Goal: Task Accomplishment & Management: Complete application form

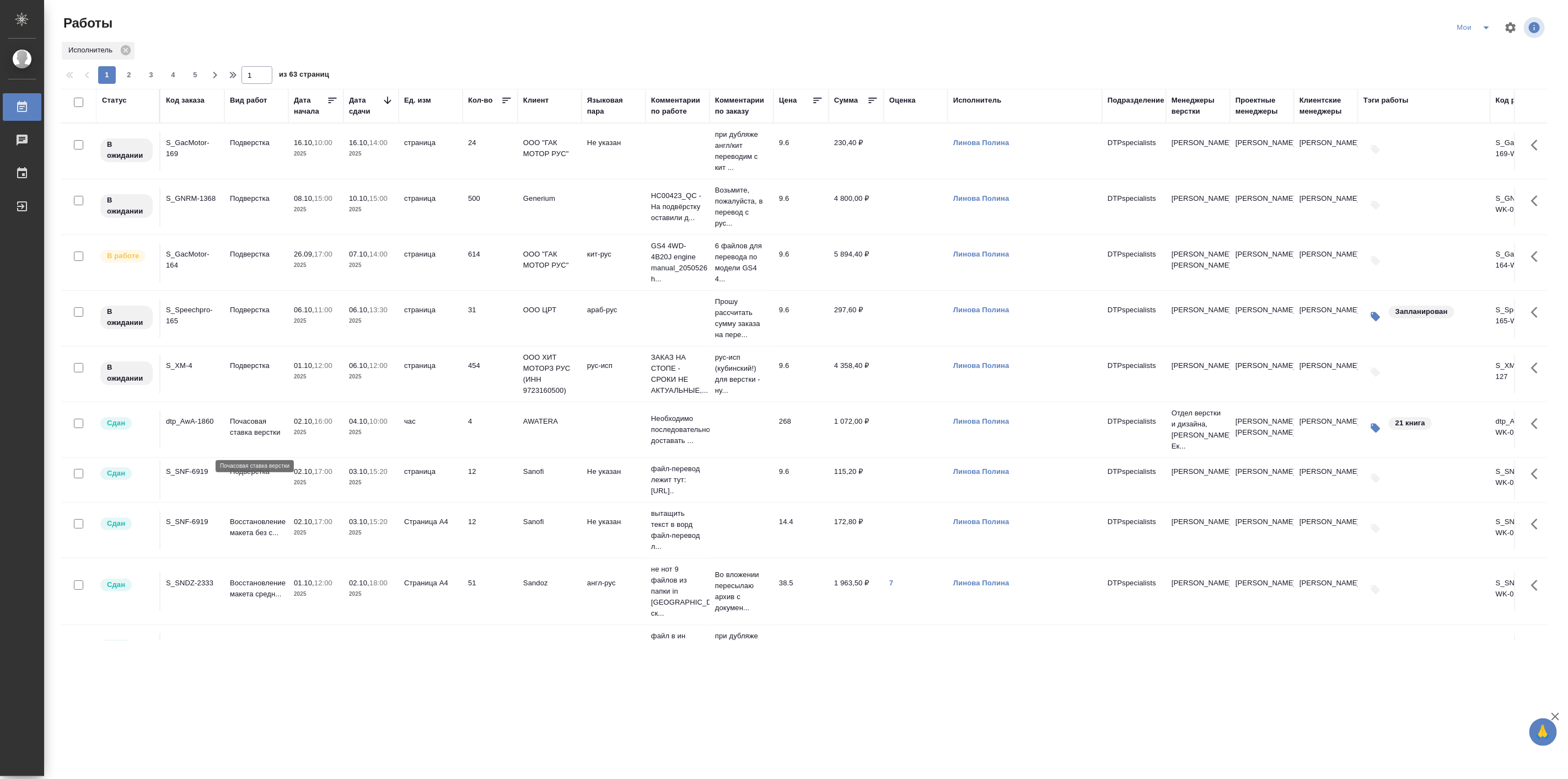
click at [251, 438] on p "Почасовая ставка верстки" at bounding box center [256, 427] width 53 height 22
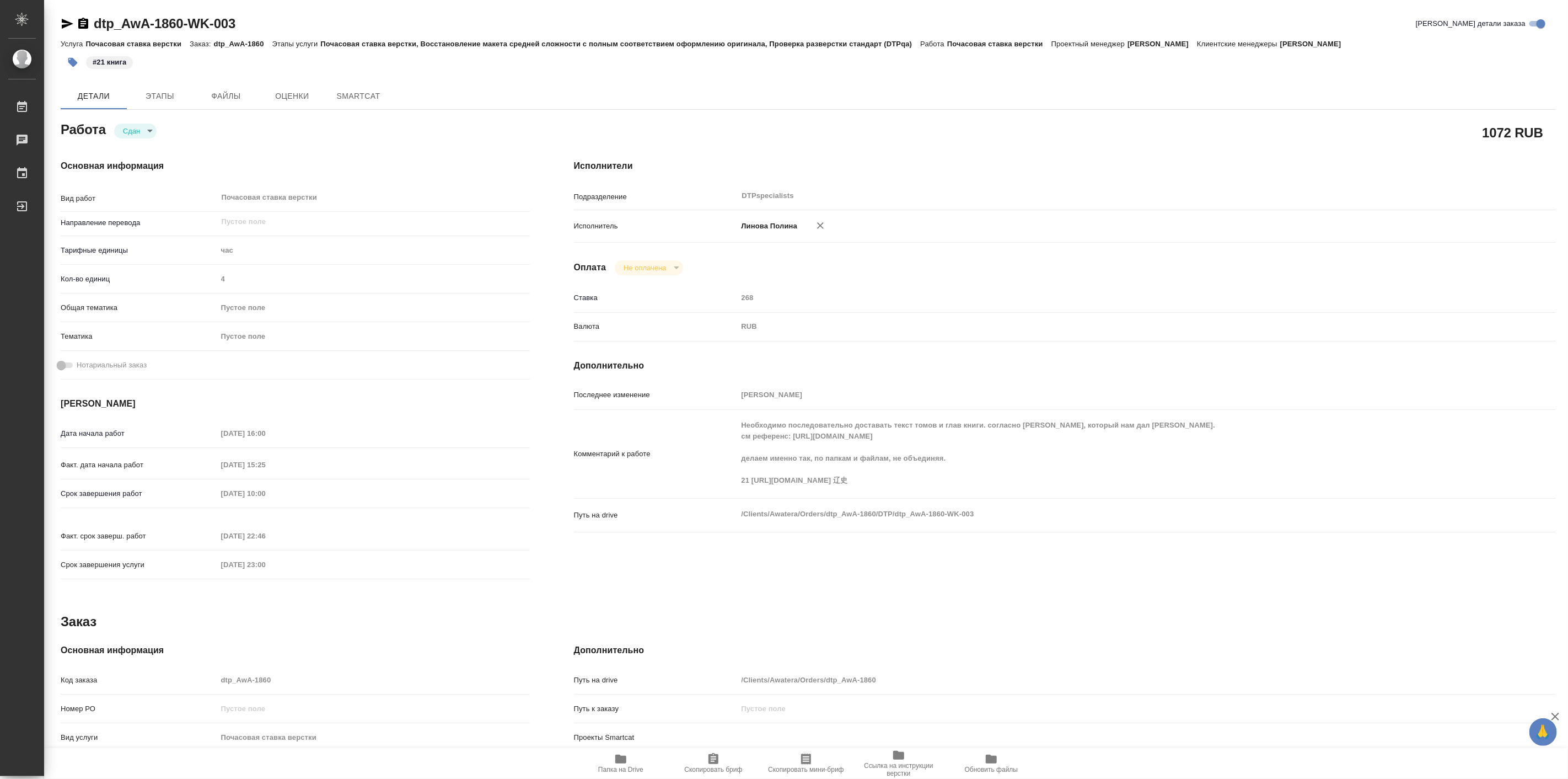
type textarea "x"
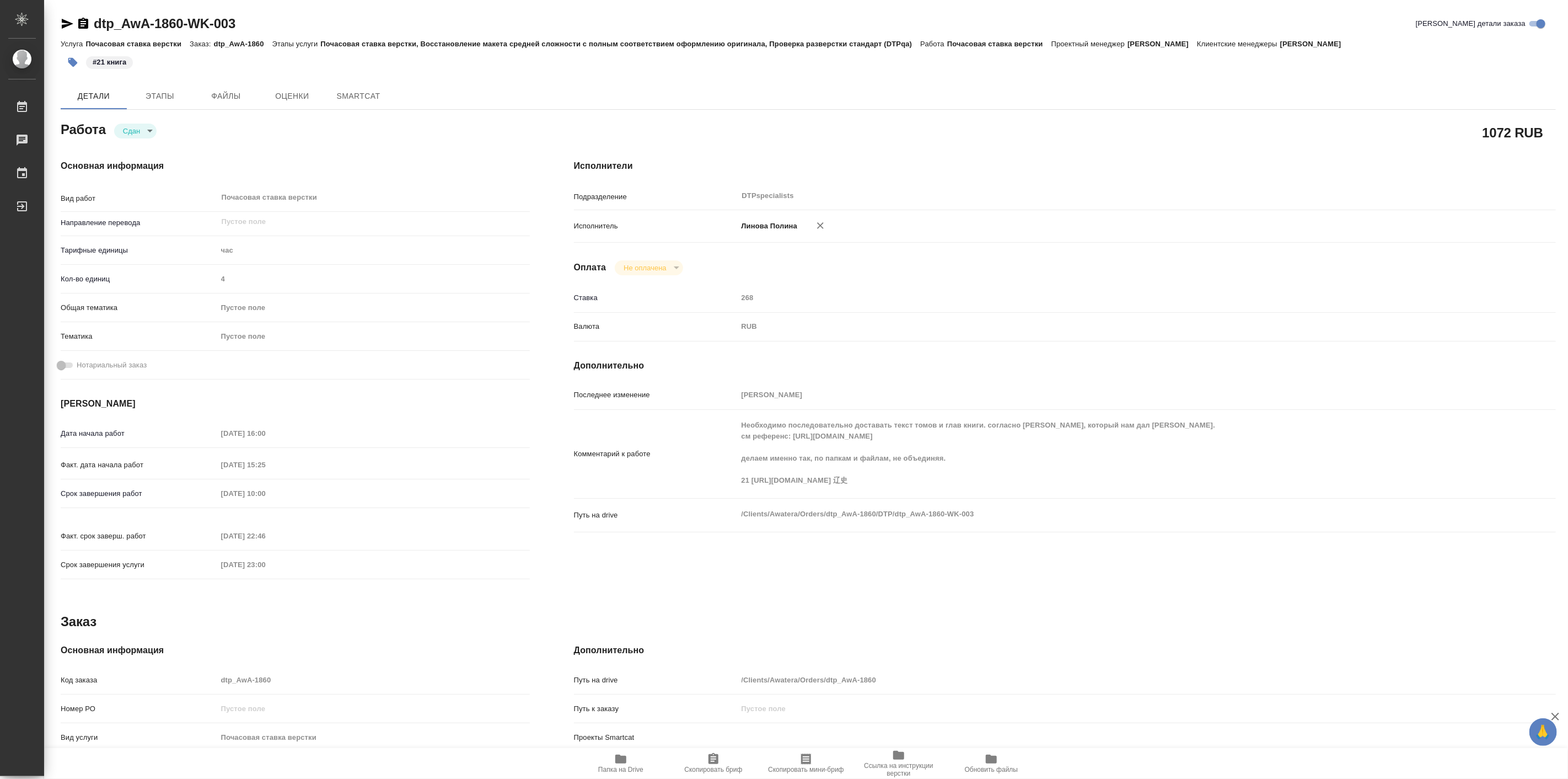
type textarea "x"
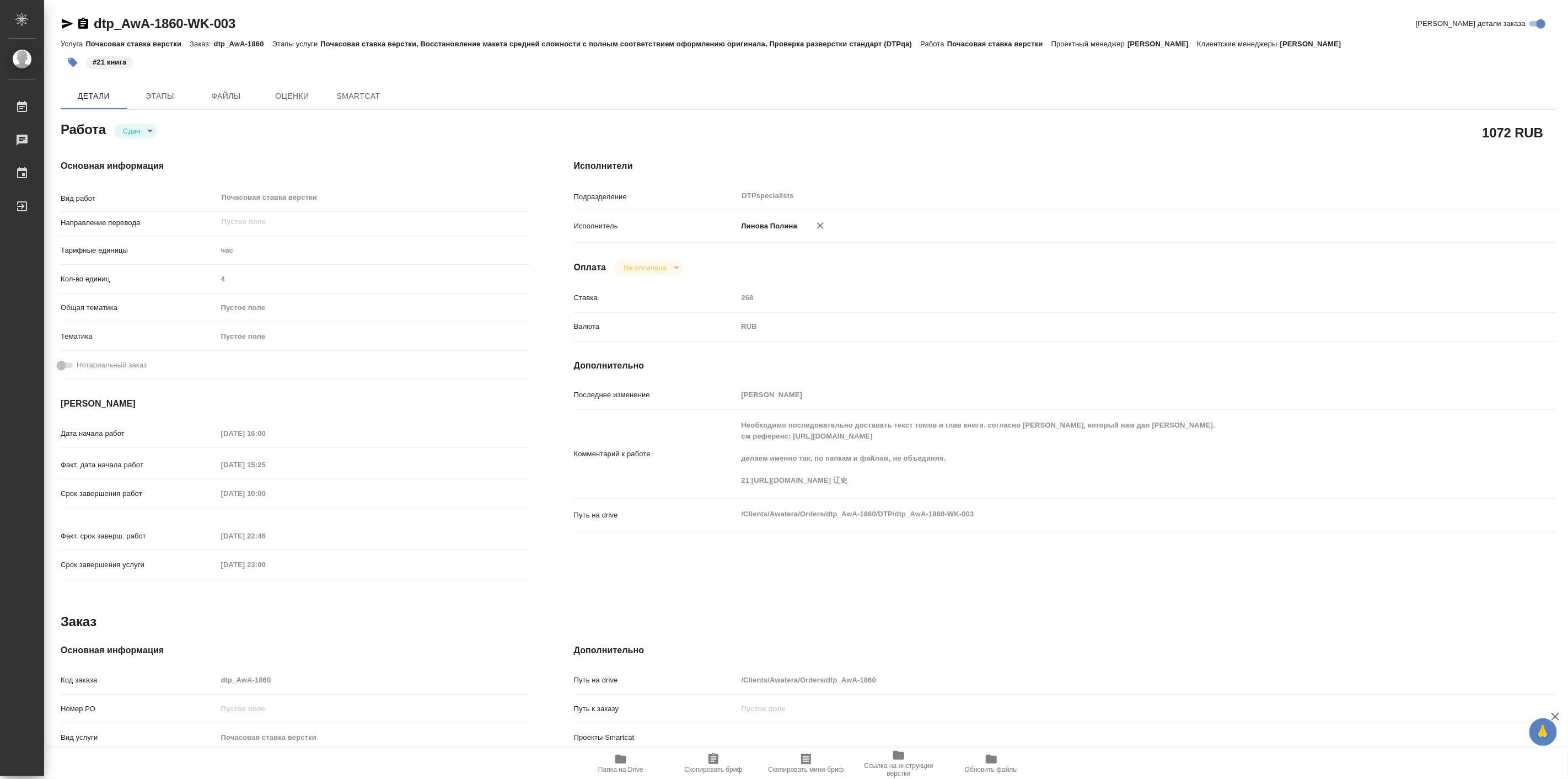
type textarea "x"
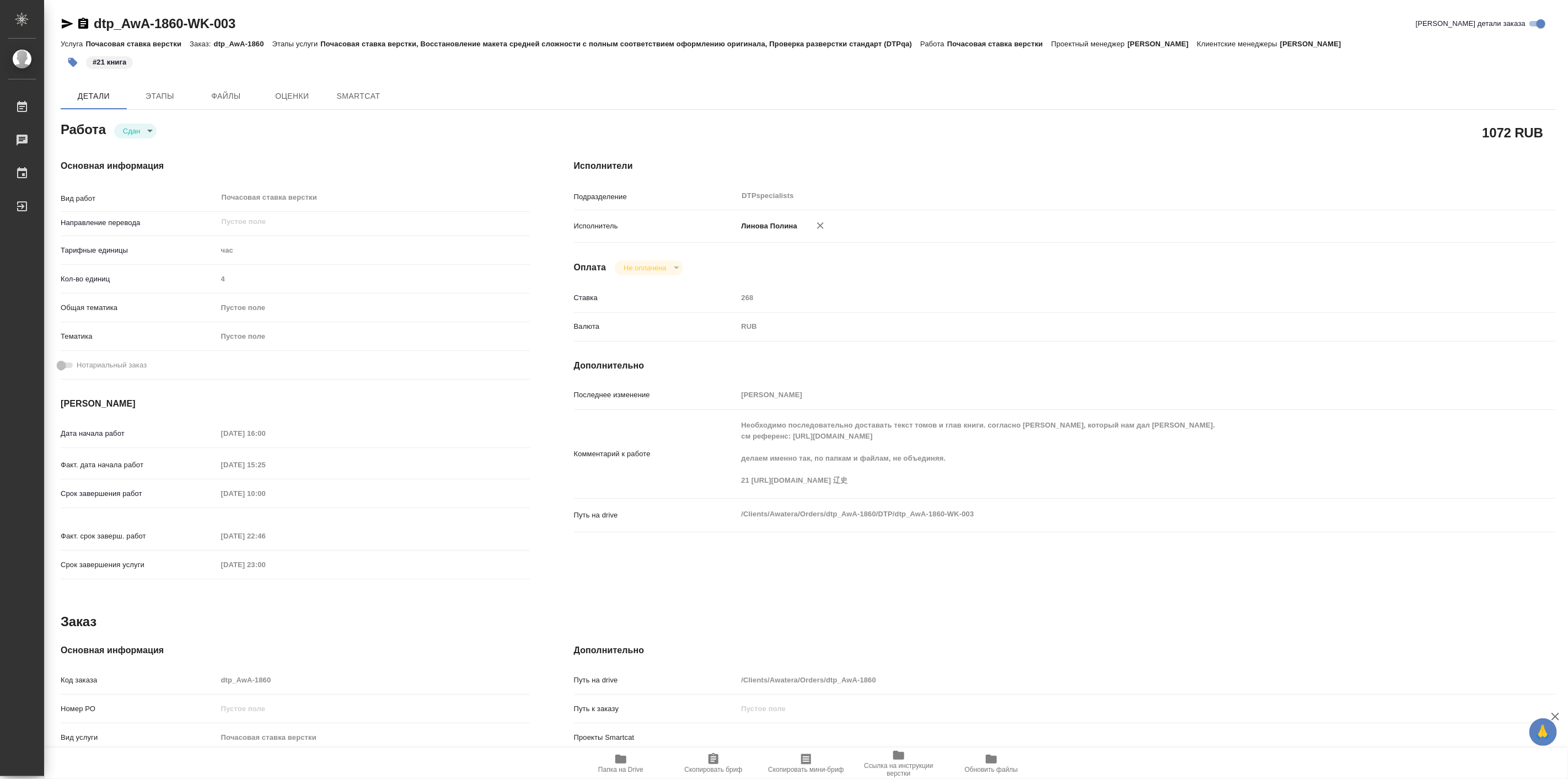
type textarea "x"
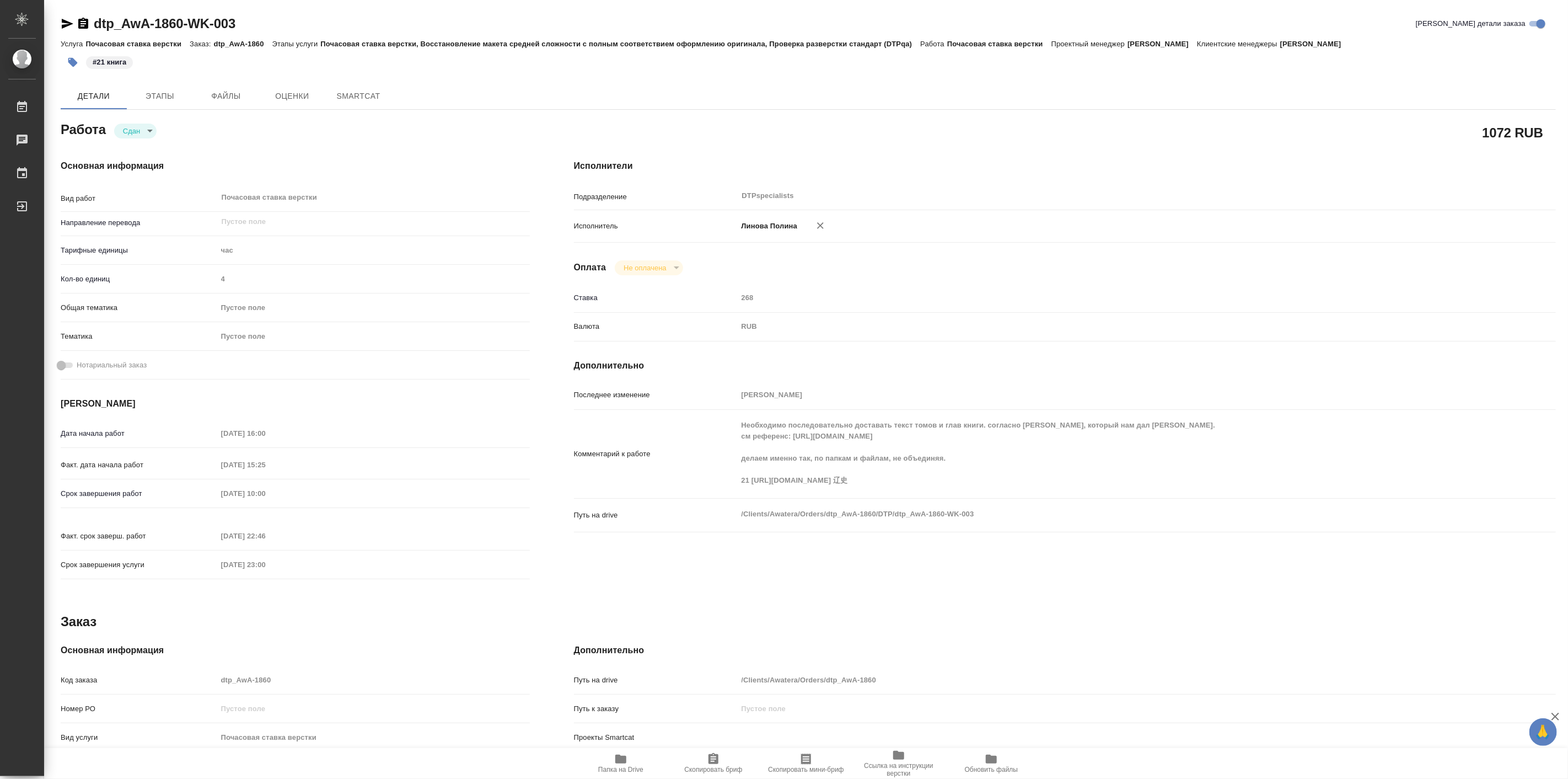
type textarea "x"
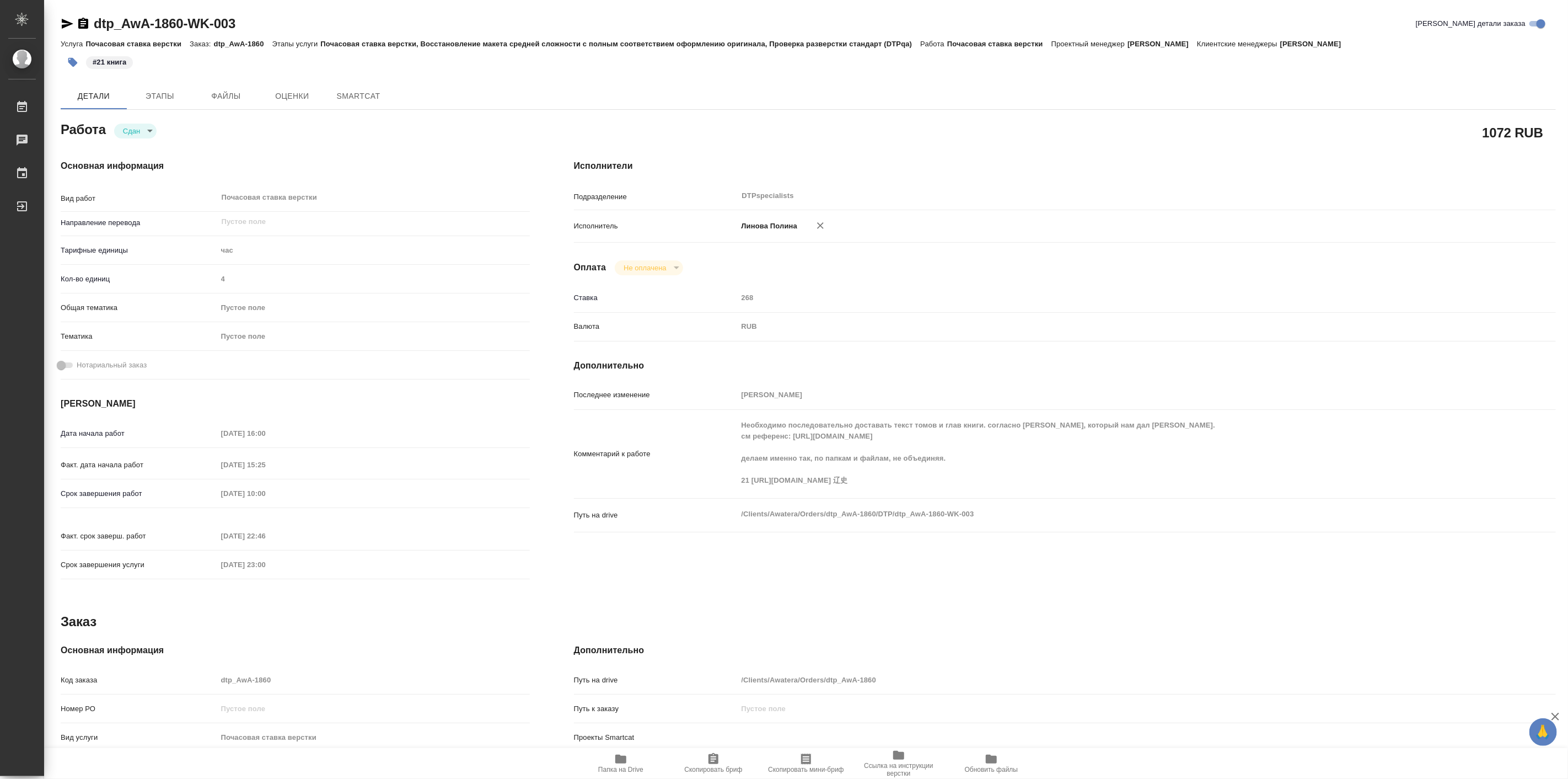
type textarea "x"
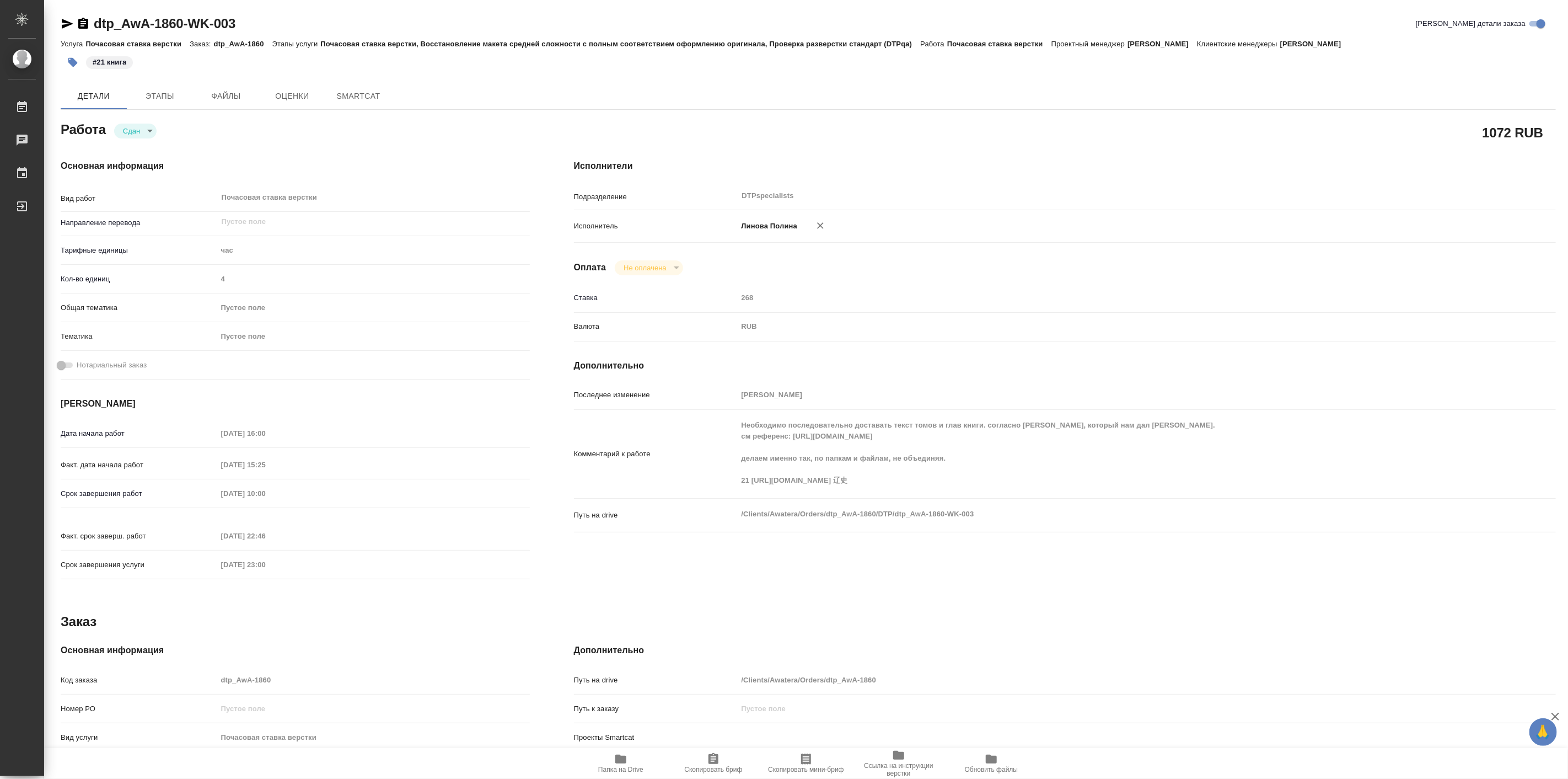
type textarea "x"
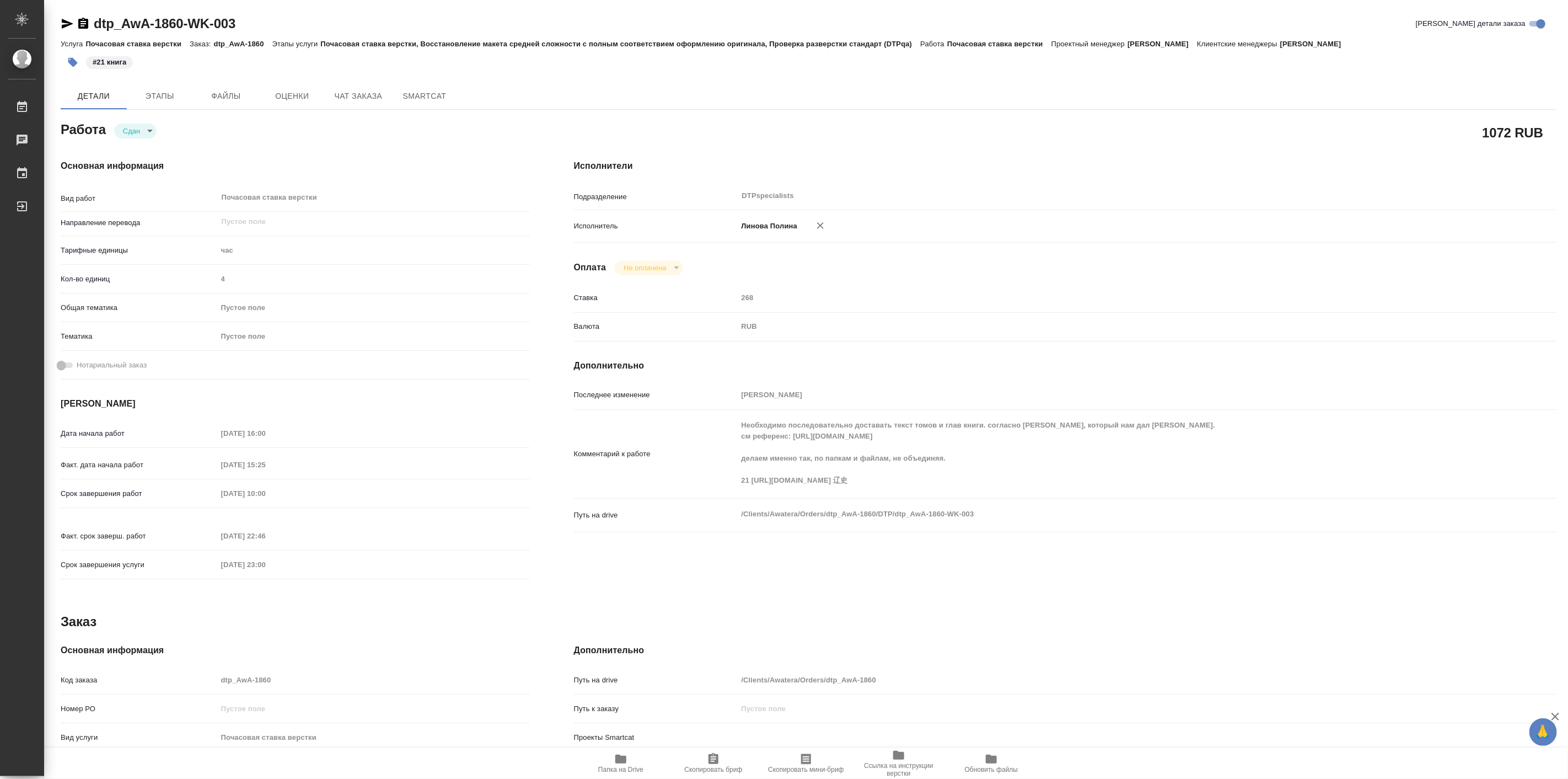
type textarea "x"
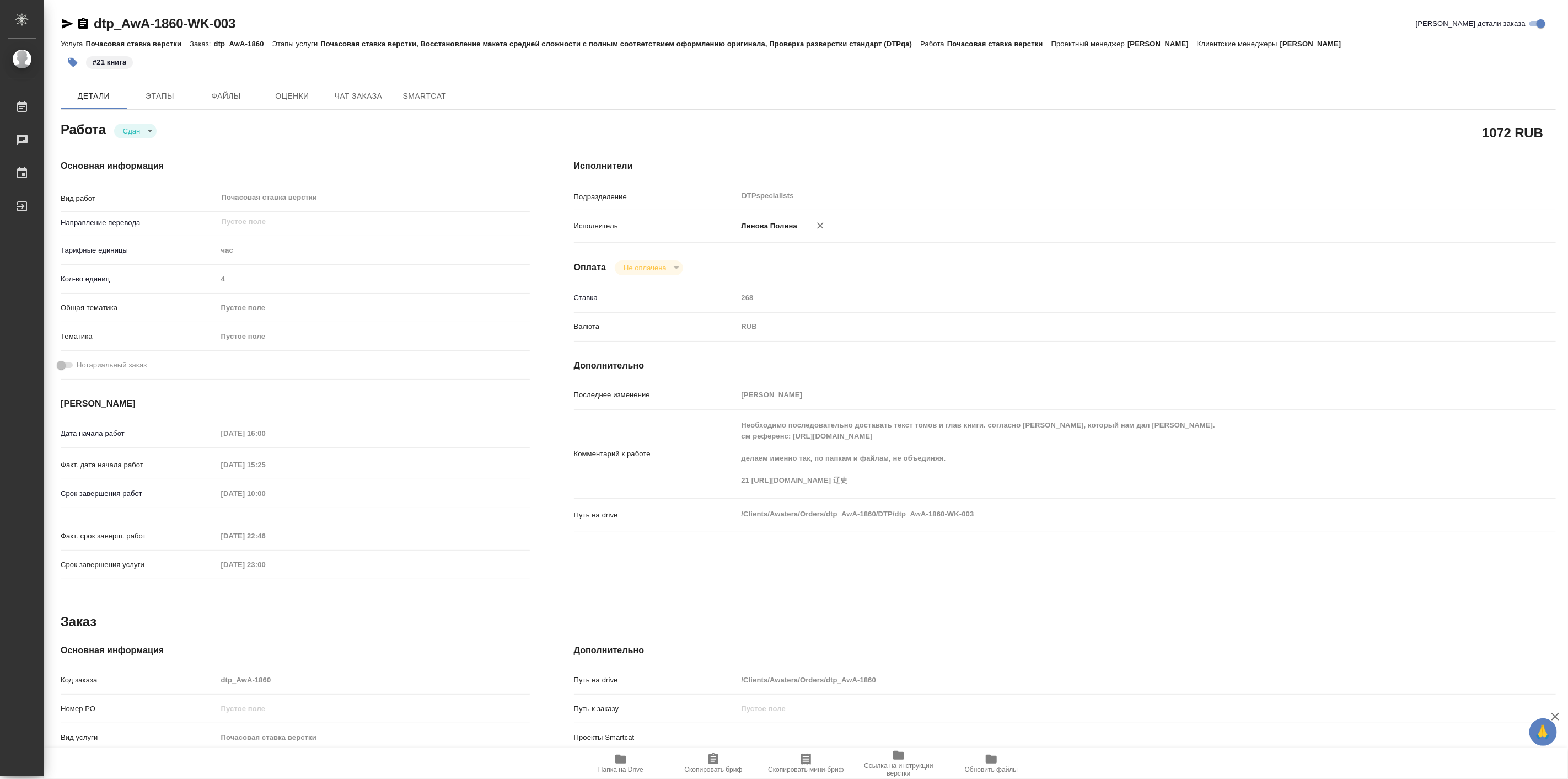
type textarea "x"
